Goal: Task Accomplishment & Management: Complete application form

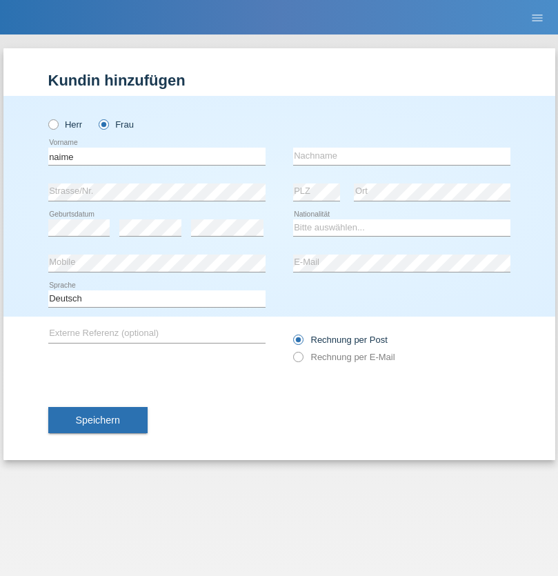
type input "naime"
click at [401, 156] on input "text" at bounding box center [401, 156] width 217 height 17
type input "llugiqi"
select select "CH"
radio input "true"
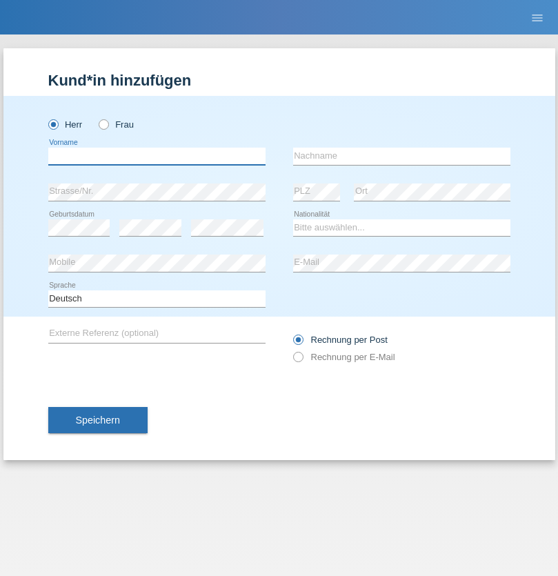
click at [157, 156] on input "text" at bounding box center [156, 156] width 217 height 17
type input "[PERSON_NAME]"
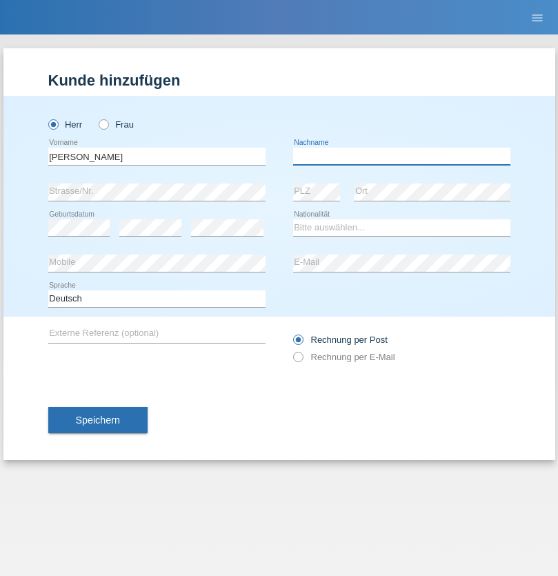
click at [401, 156] on input "text" at bounding box center [401, 156] width 217 height 17
type input "Sokol"
select select "XK"
select select "C"
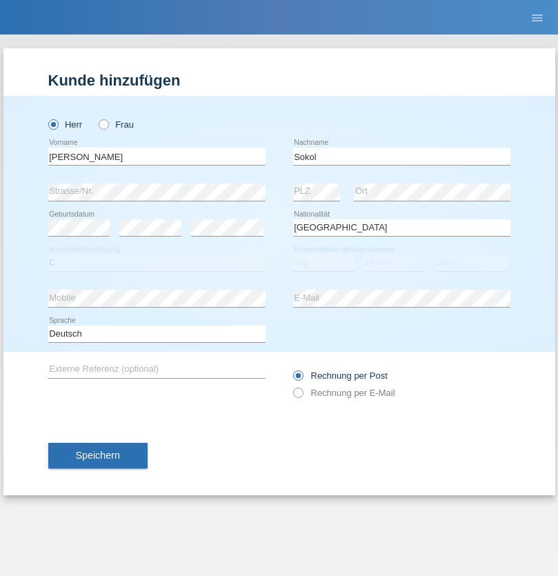
select select "02"
select select "08"
select select "1988"
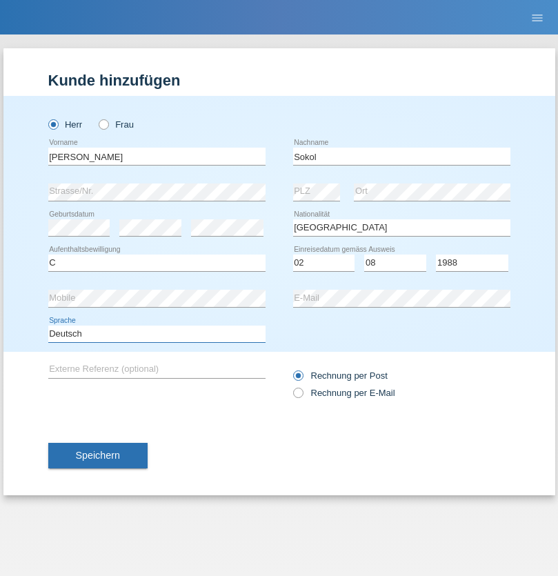
select select "en"
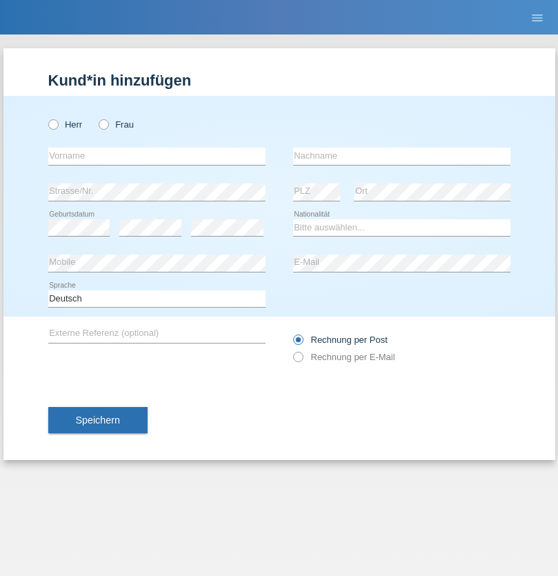
radio input "true"
click at [157, 156] on input "text" at bounding box center [156, 156] width 217 height 17
type input "Mustafa"
click at [401, 156] on input "text" at bounding box center [401, 156] width 217 height 17
type input "Sokol"
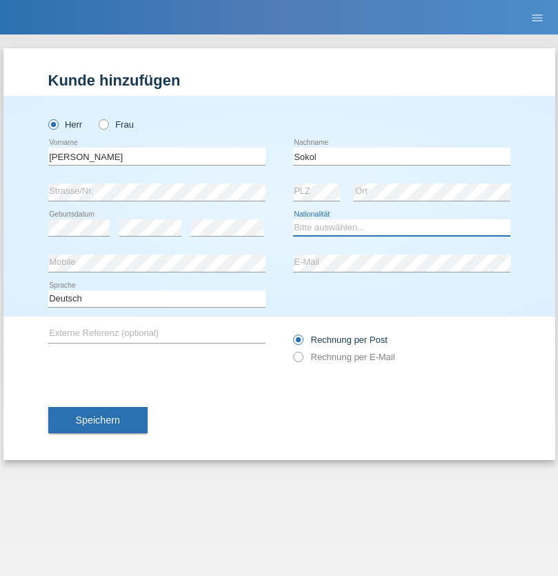
select select "XK"
select select "C"
select select "02"
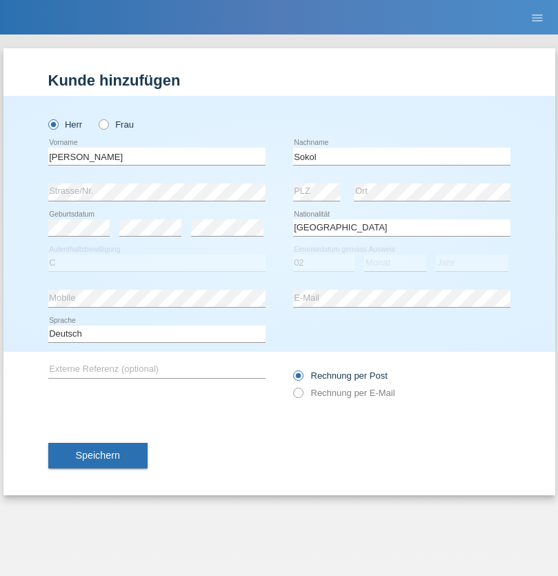
select select "08"
select select "1988"
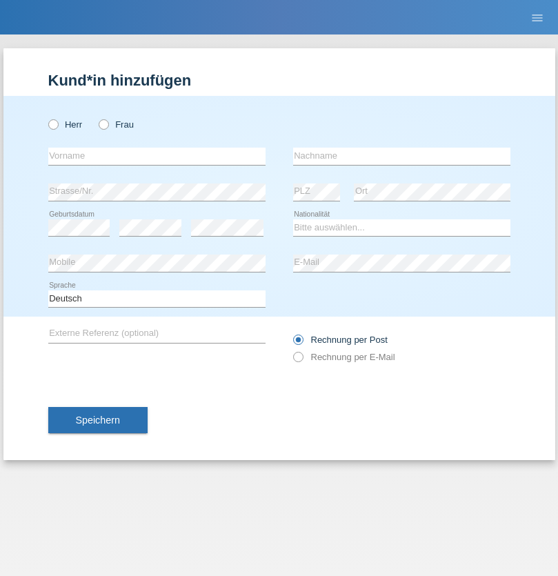
radio input "true"
click at [157, 156] on input "text" at bounding box center [156, 156] width 217 height 17
type input "Shanas"
click at [401, 156] on input "text" at bounding box center [401, 156] width 217 height 17
type input "Baranati"
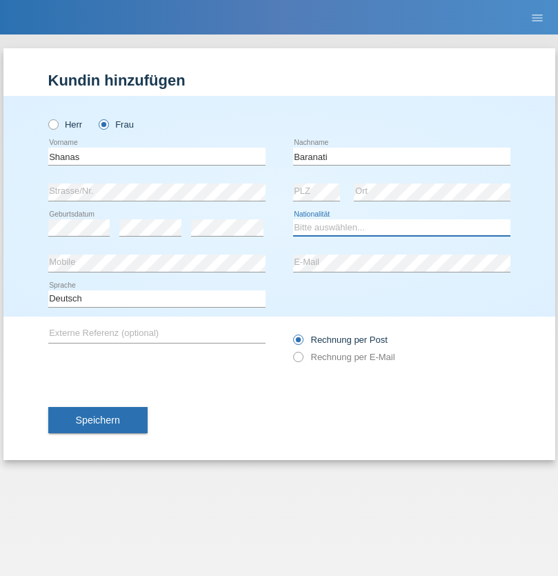
select select "CH"
radio input "true"
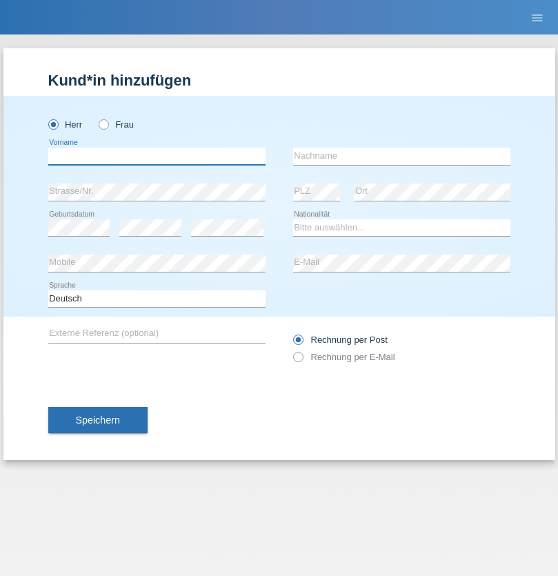
click at [157, 156] on input "text" at bounding box center [156, 156] width 217 height 17
type input "[PERSON_NAME]"
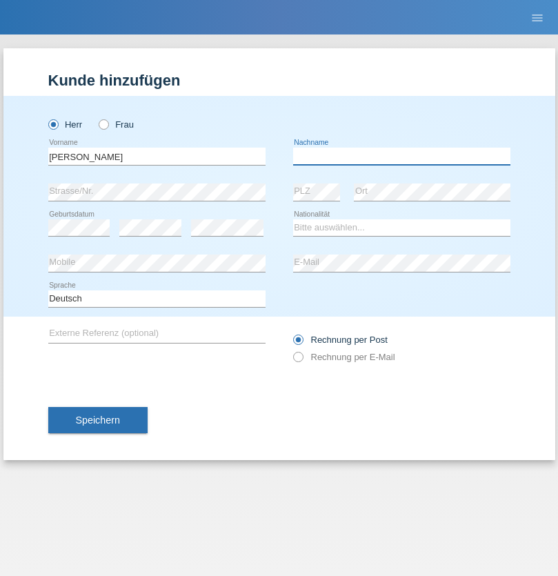
click at [401, 156] on input "text" at bounding box center [401, 156] width 217 height 17
type input "[PERSON_NAME]"
select select "PL"
select select "C"
select select "11"
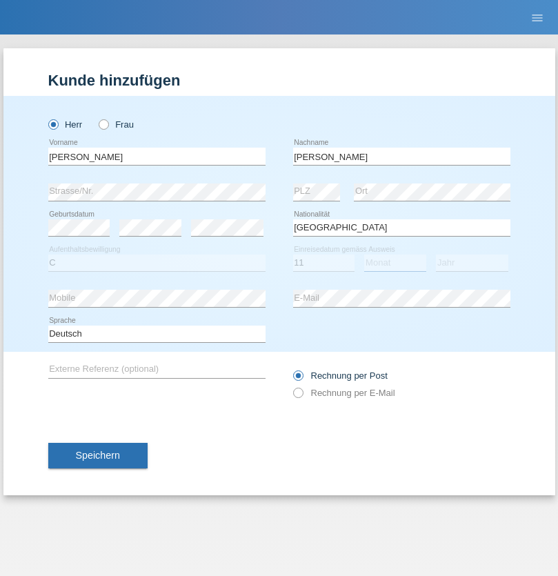
select select "01"
select select "2007"
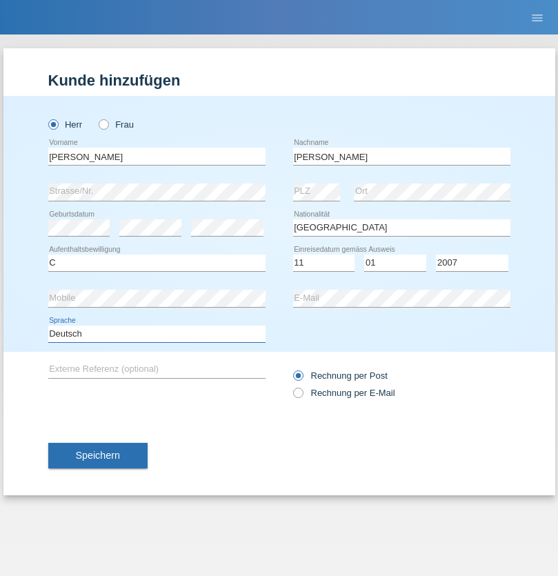
select select "en"
